Goal: Information Seeking & Learning: Learn about a topic

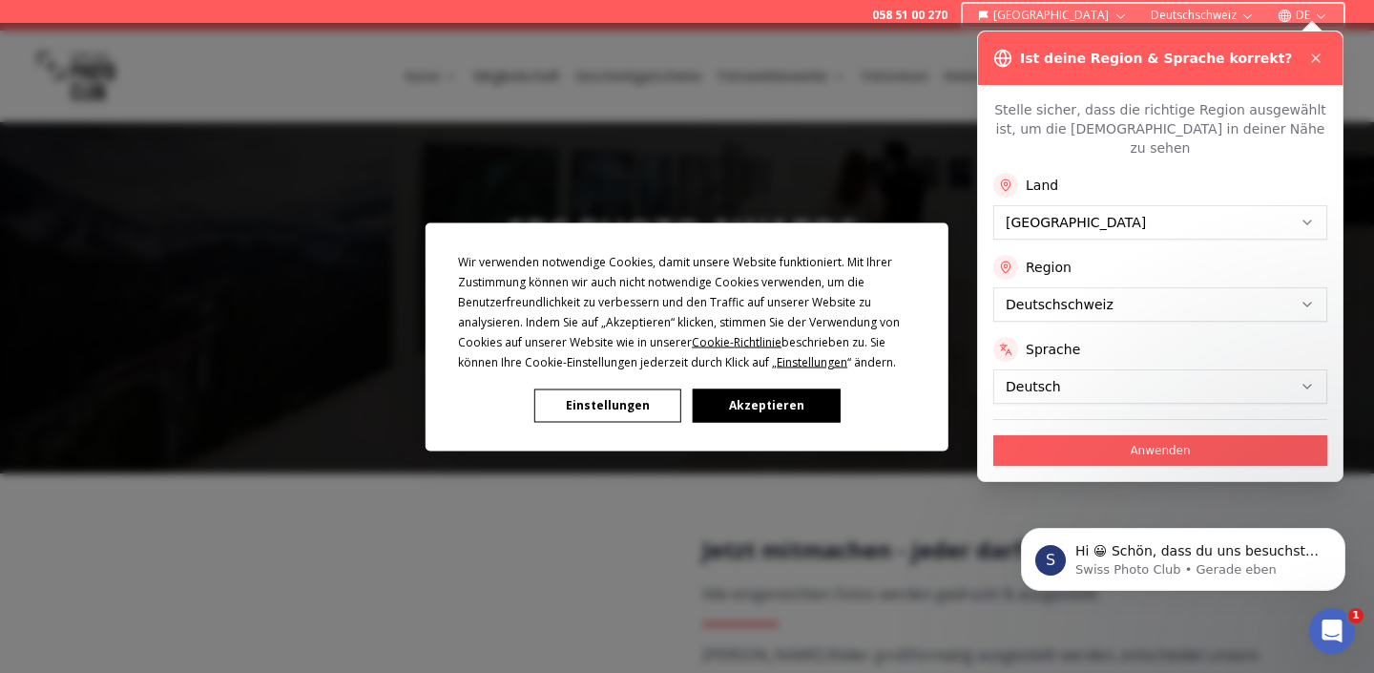
click at [730, 407] on button "Akzeptieren" at bounding box center [766, 404] width 147 height 33
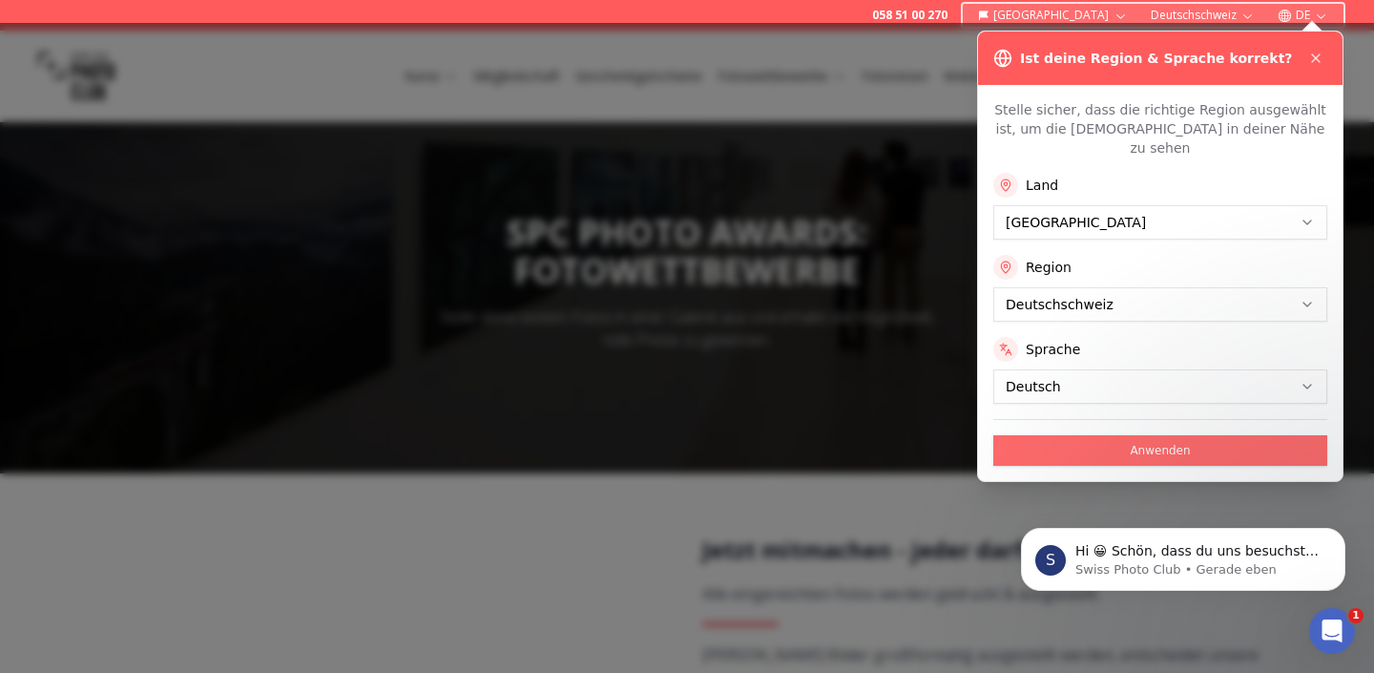
click at [1090, 435] on button "Anwenden" at bounding box center [1160, 450] width 334 height 31
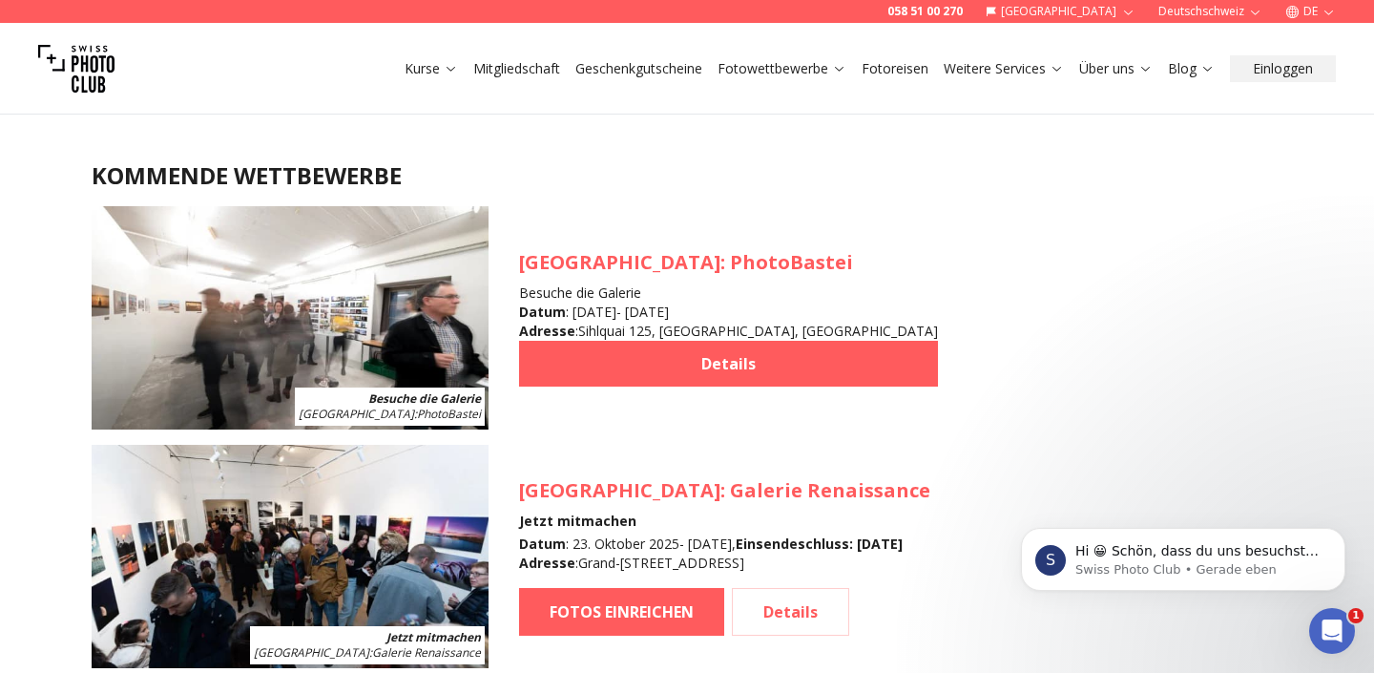
scroll to position [1736, 0]
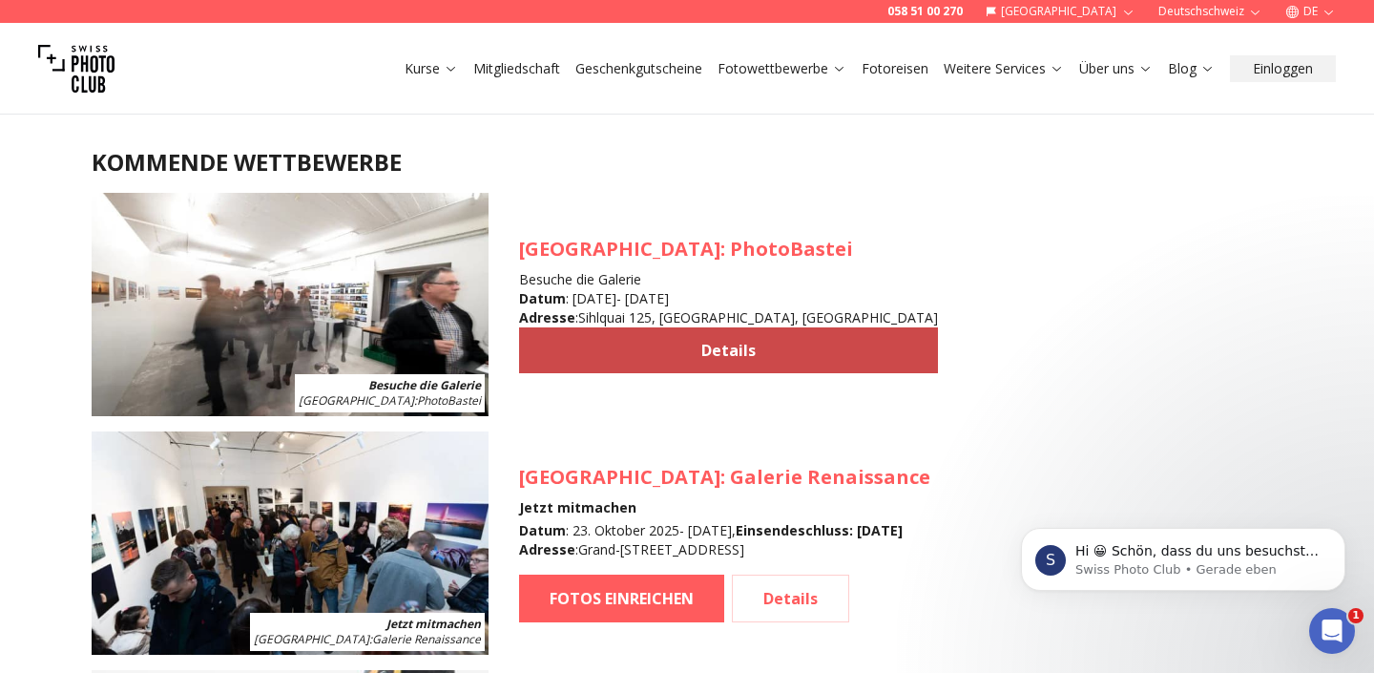
click at [713, 348] on link "Details" at bounding box center [728, 350] width 419 height 46
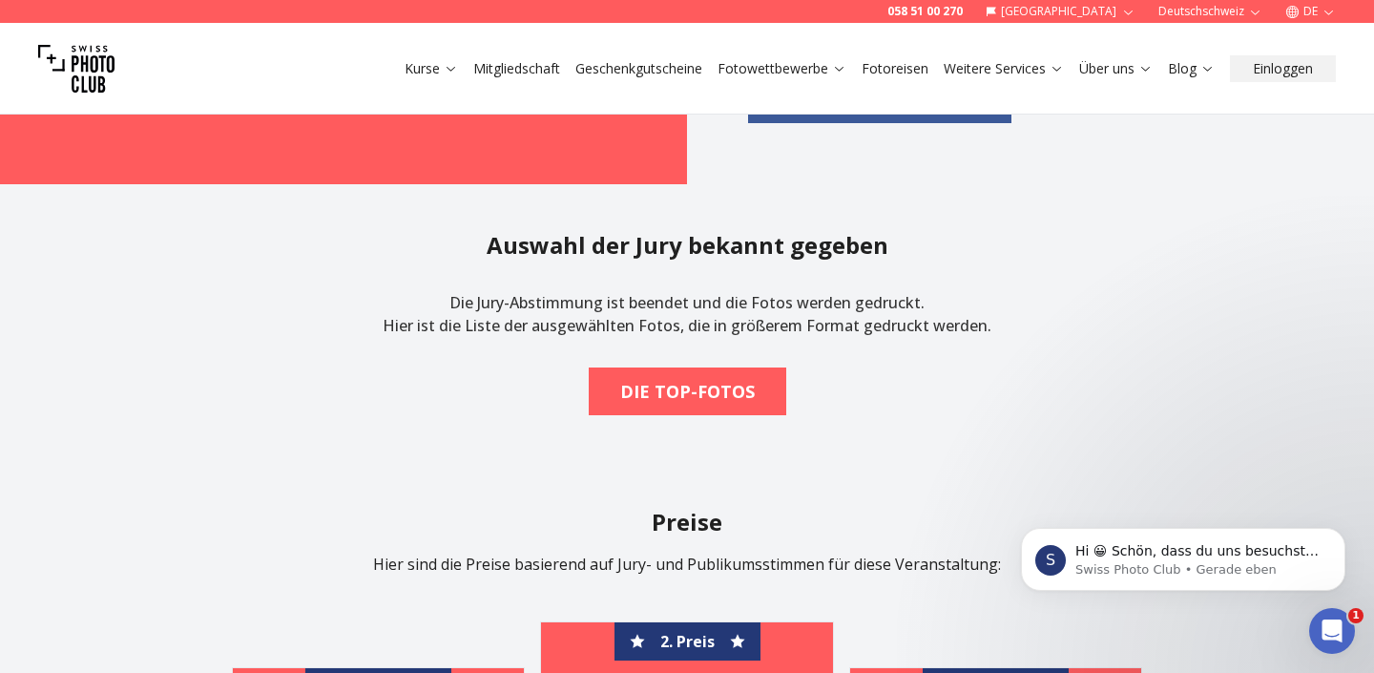
scroll to position [2540, 0]
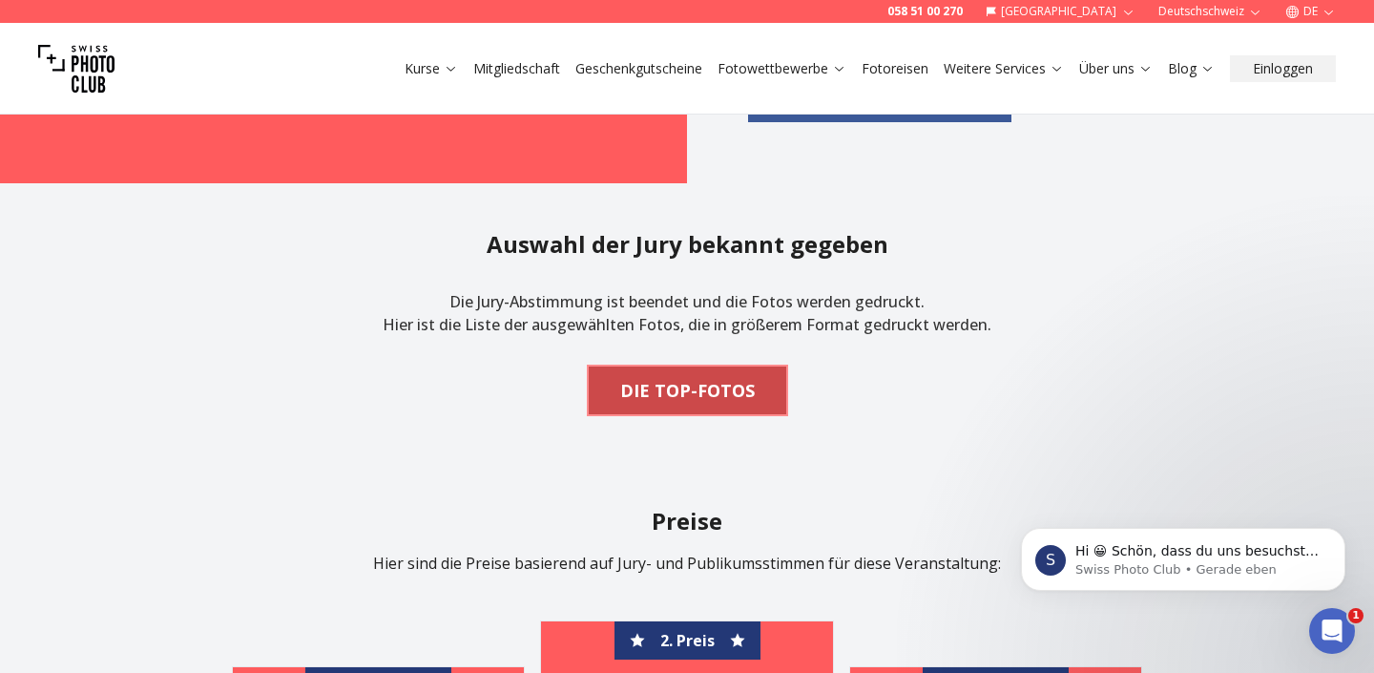
click at [689, 389] on b "DIE TOP-FOTOS" at bounding box center [687, 390] width 135 height 27
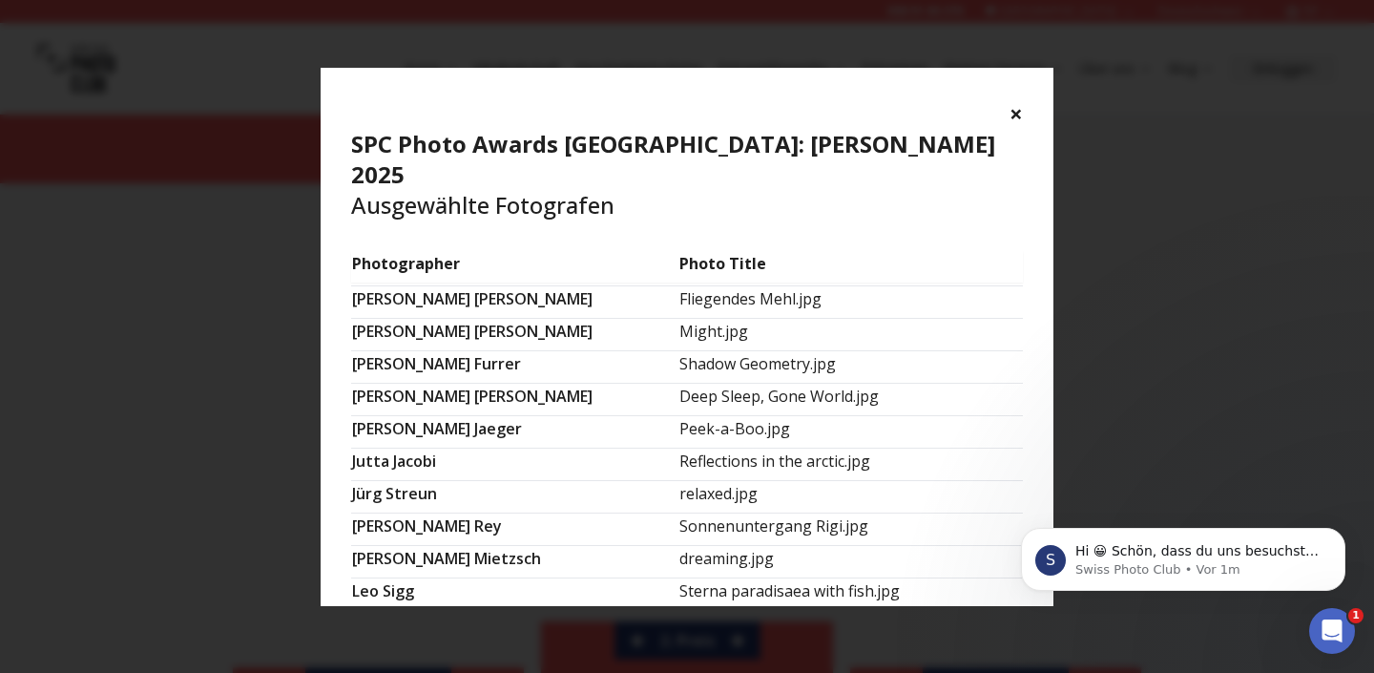
scroll to position [581, 0]
click at [742, 383] on td "Deep Sleep, Gone World.jpg" at bounding box center [850, 399] width 344 height 32
click at [751, 383] on td "Deep Sleep, Gone World.jpg" at bounding box center [850, 399] width 344 height 32
click at [678, 383] on td "Deep Sleep, Gone World.jpg" at bounding box center [850, 399] width 344 height 32
click at [751, 285] on td "Fliegendes Mehl.jpg" at bounding box center [850, 301] width 344 height 32
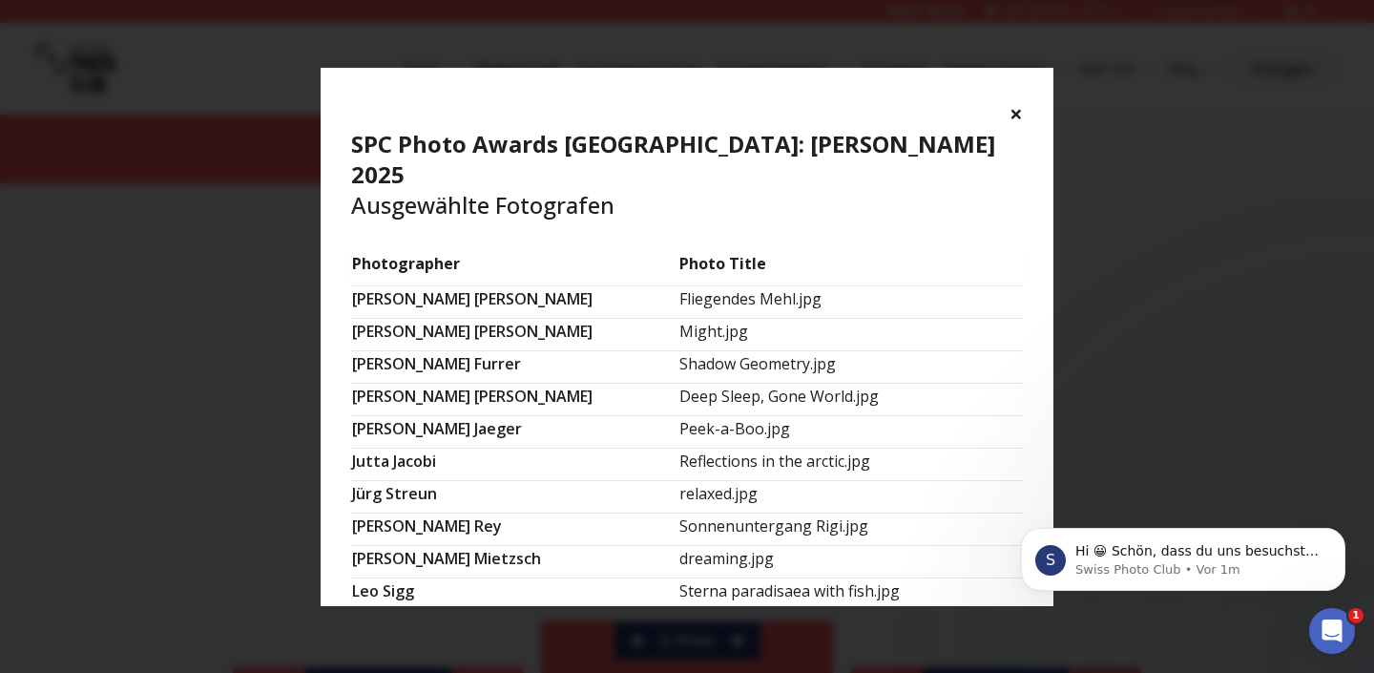
click at [792, 285] on td "Fliegendes Mehl.jpg" at bounding box center [850, 301] width 344 height 32
click at [686, 285] on td "Fliegendes Mehl.jpg" at bounding box center [850, 301] width 344 height 32
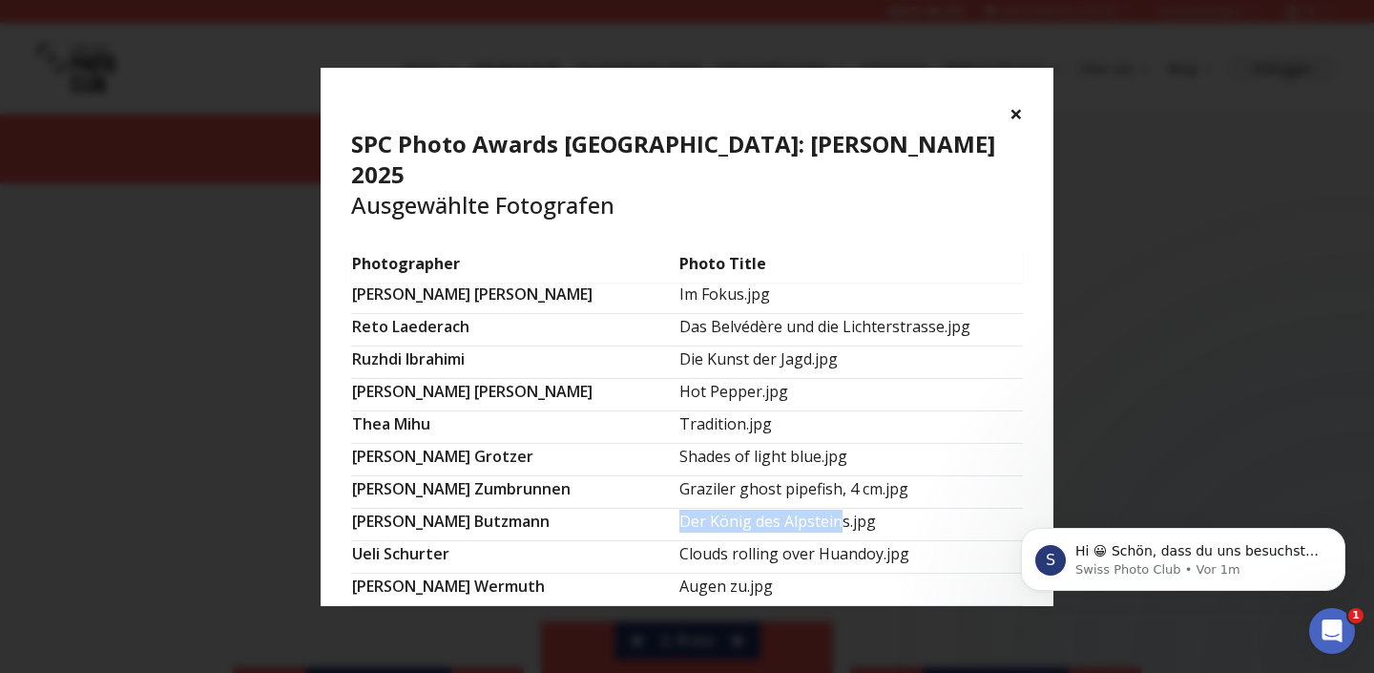
scroll to position [1299, 0]
drag, startPoint x: 640, startPoint y: 491, endPoint x: 817, endPoint y: 502, distance: 176.8
click at [817, 508] on td "Der König des Alpsteins.jpg" at bounding box center [850, 524] width 344 height 32
copy td "Der König des Alpsteins.jpg"
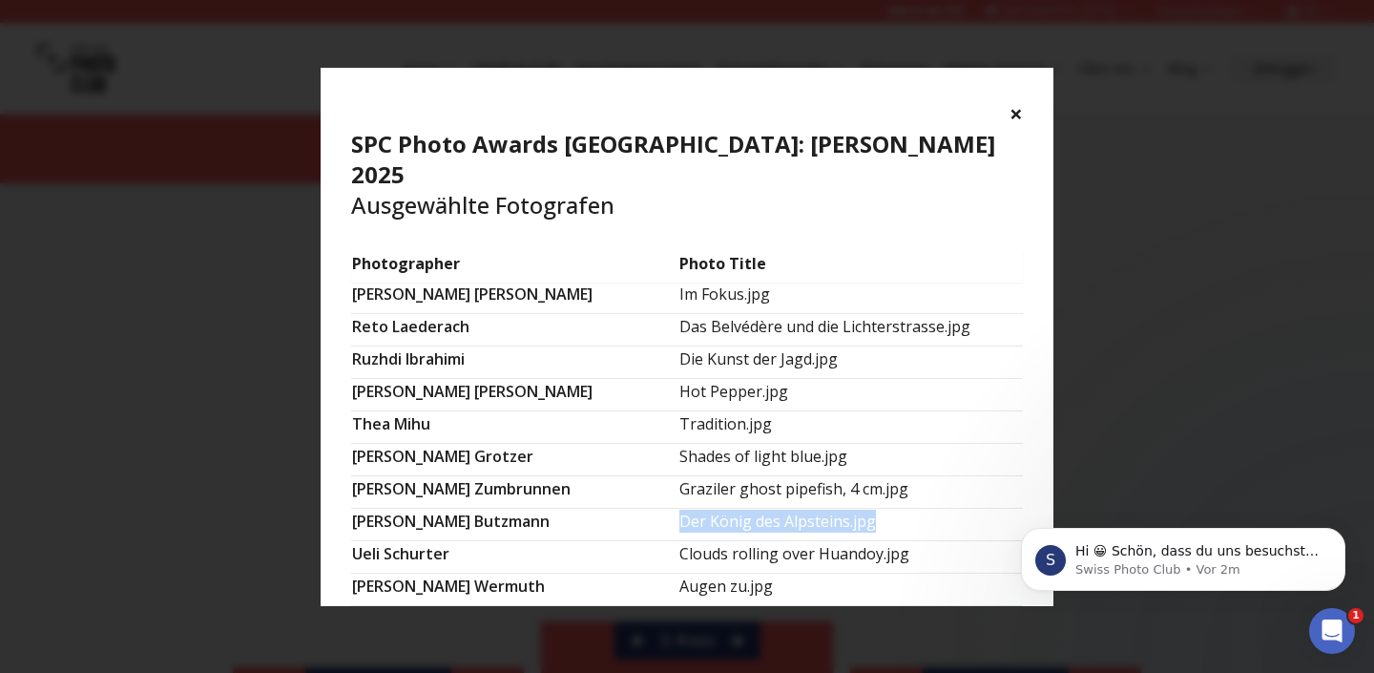
copy td "Der König des Alpsteins.jpg"
click at [1212, 245] on div "× SPC Photo Awards [GEOGRAPHIC_DATA]: [PERSON_NAME] 2025 Ausgewählte Fotografen…" at bounding box center [687, 336] width 1374 height 673
click at [1020, 110] on button "×" at bounding box center [1015, 113] width 13 height 31
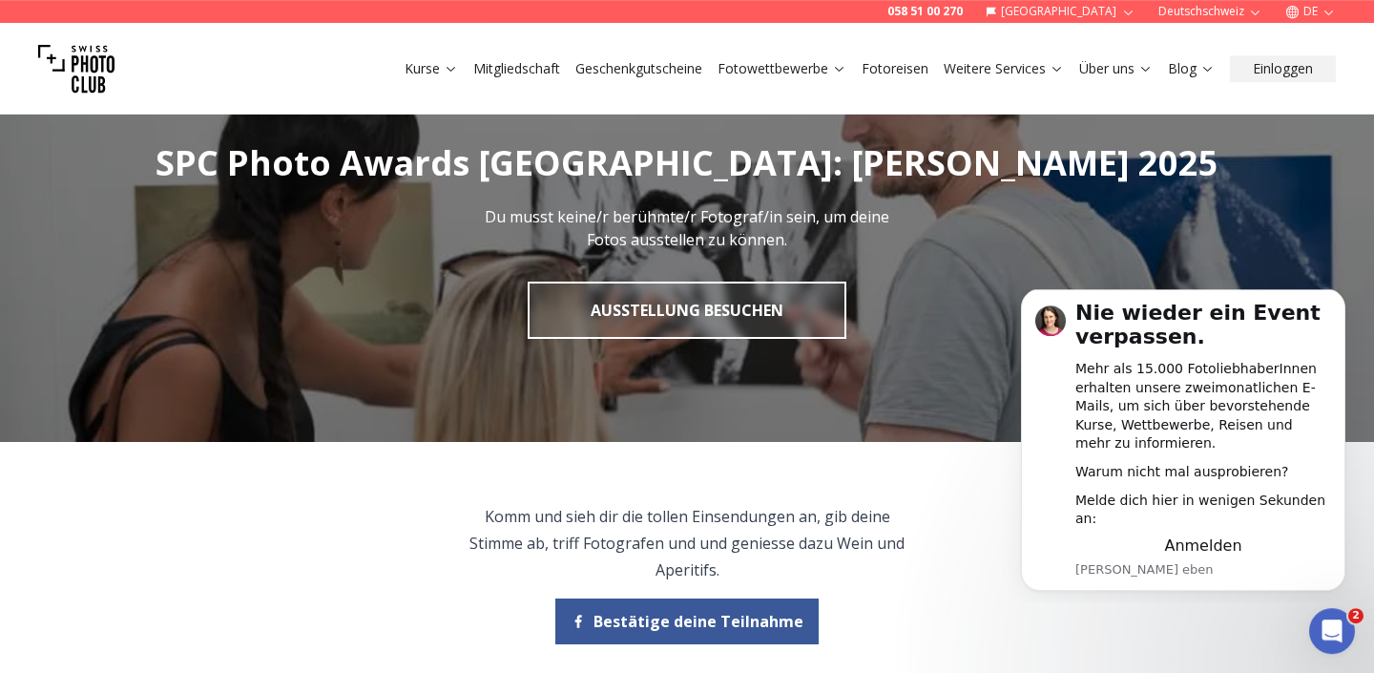
scroll to position [0, 0]
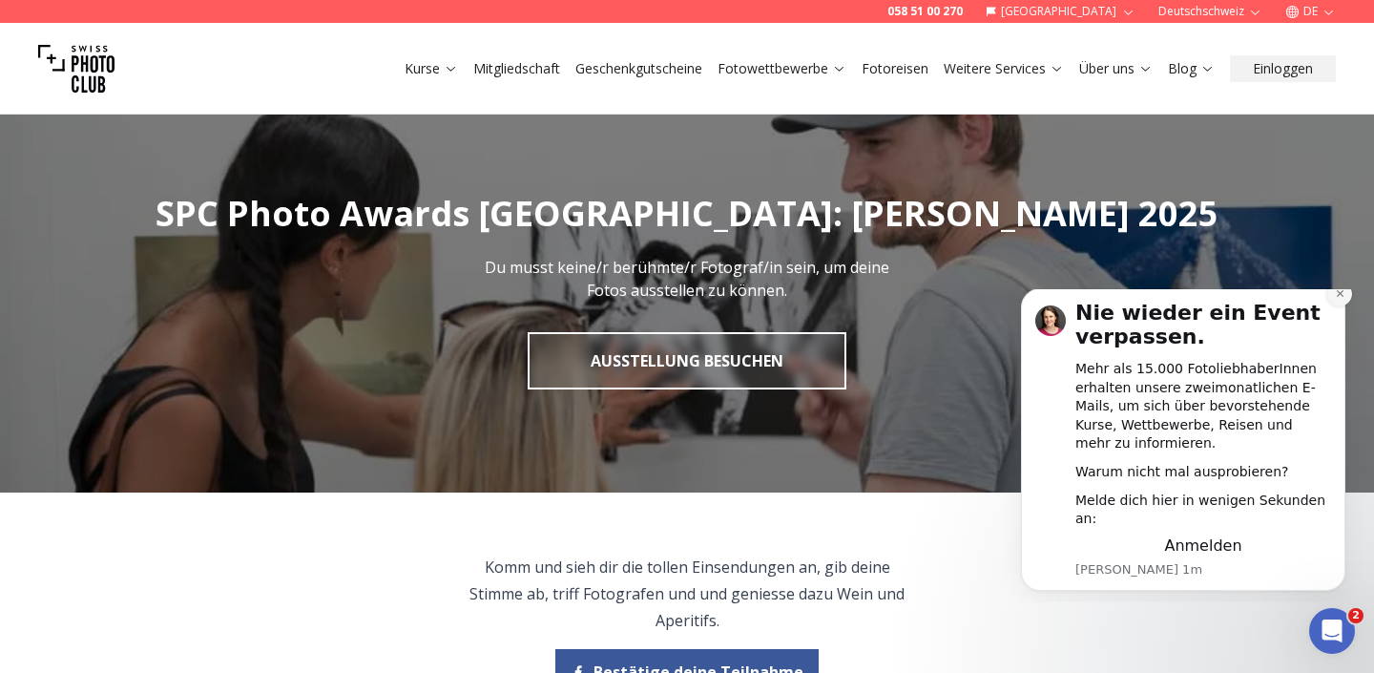
click at [1334, 306] on button "Dismiss notification" at bounding box center [1339, 293] width 25 height 25
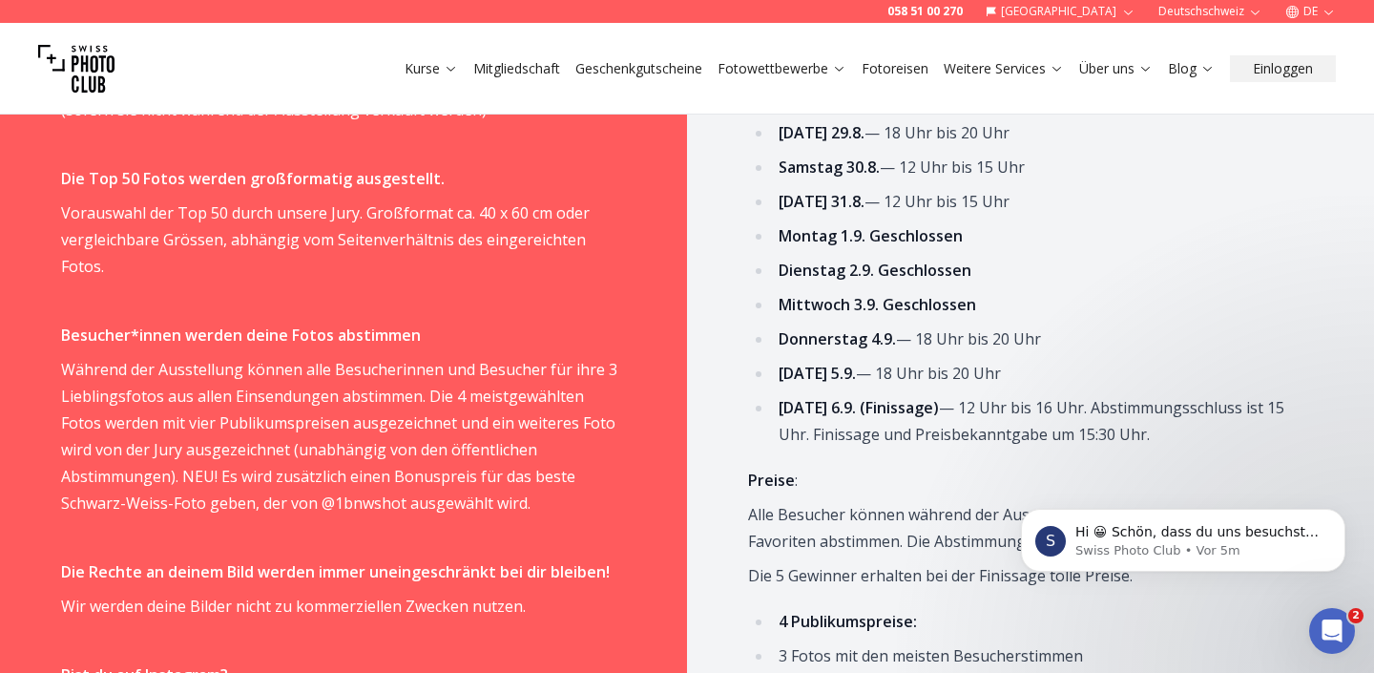
scroll to position [1128, 0]
